Goal: Task Accomplishment & Management: Complete application form

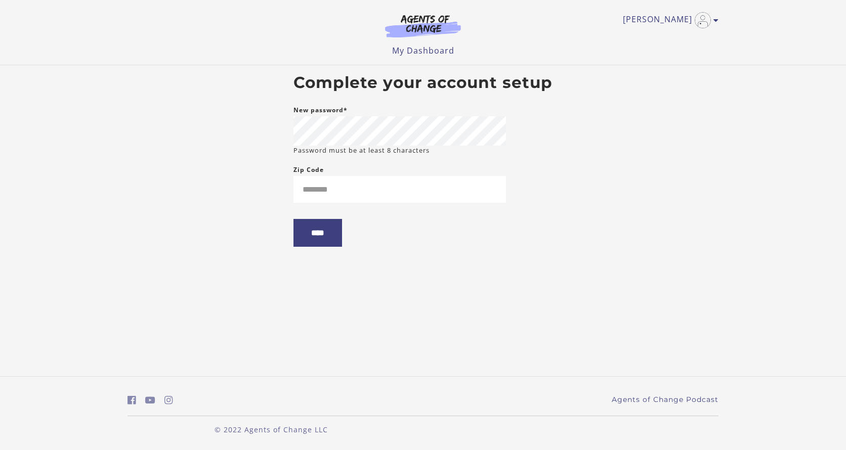
click at [622, 159] on body "Skip to main content Angie M My Account Support Sign Out Toggle menu Menu My Da…" at bounding box center [423, 225] width 846 height 450
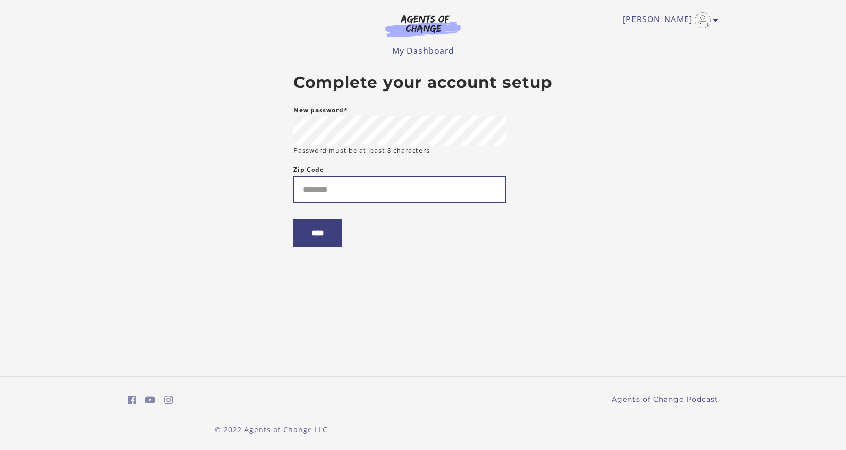
click at [325, 195] on input "Zip Code" at bounding box center [399, 189] width 212 height 27
type input "*****"
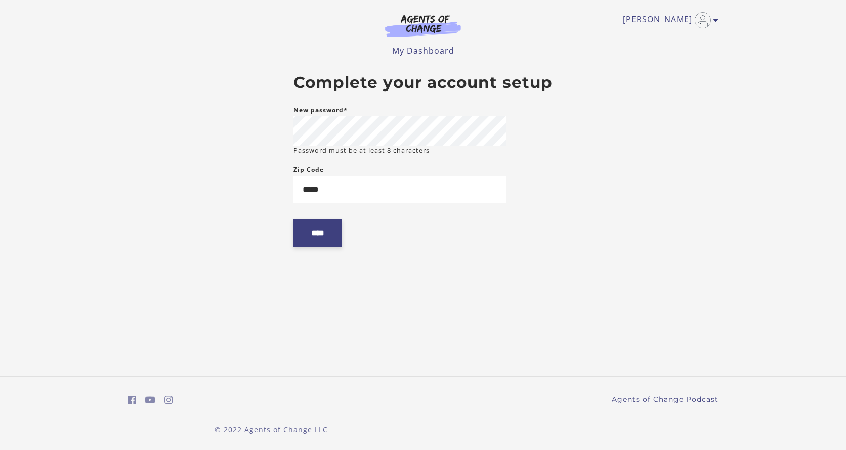
click at [327, 237] on input "****" at bounding box center [317, 233] width 49 height 28
